Goal: Information Seeking & Learning: Learn about a topic

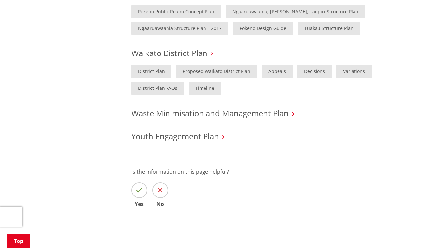
scroll to position [655, 0]
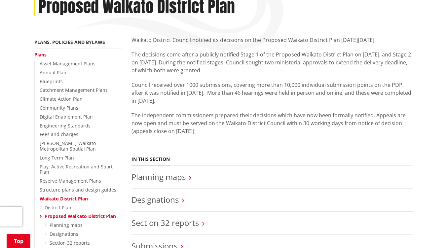
scroll to position [123, 0]
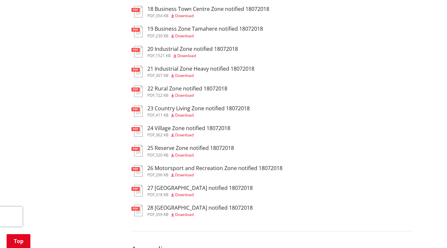
scroll to position [642, 0]
